Goal: Find specific page/section: Find specific page/section

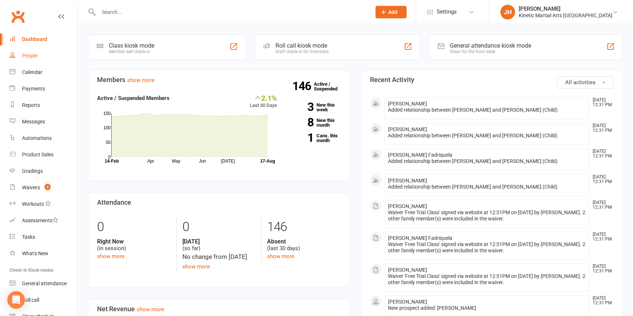
click at [33, 53] on div "People" at bounding box center [29, 56] width 15 height 6
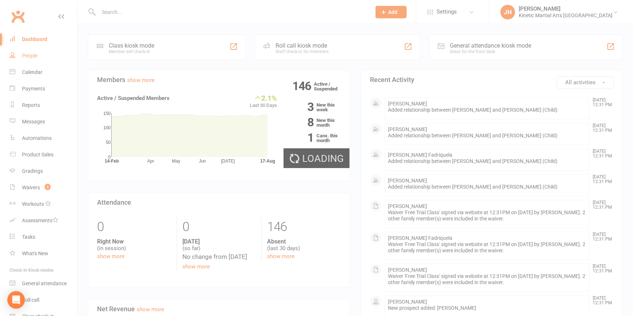
select select "100"
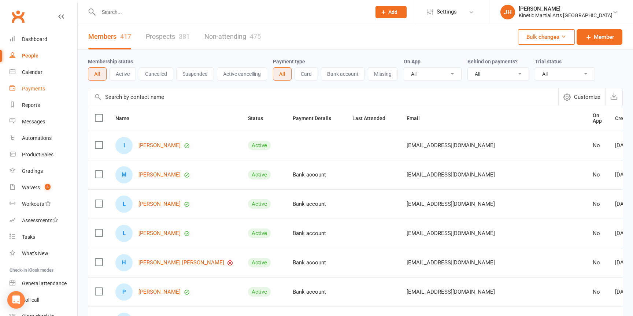
click at [29, 89] on div "Payments" at bounding box center [33, 89] width 23 height 6
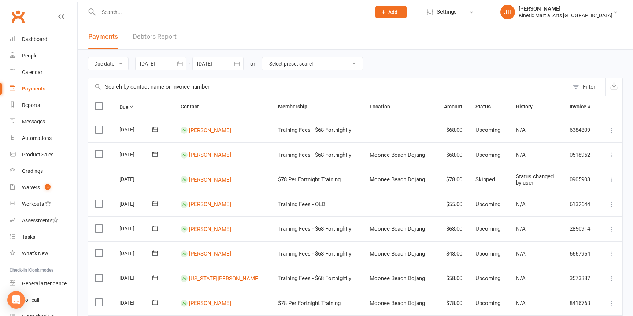
click at [144, 34] on link "Debtors Report" at bounding box center [155, 36] width 44 height 25
